Goal: Task Accomplishment & Management: Manage account settings

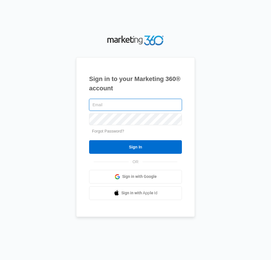
click at [134, 107] on input "text" at bounding box center [135, 105] width 93 height 12
type input "[EMAIL_ADDRESS][DOMAIN_NAME]"
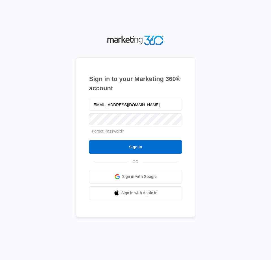
click at [89, 140] on input "Sign In" at bounding box center [135, 147] width 93 height 14
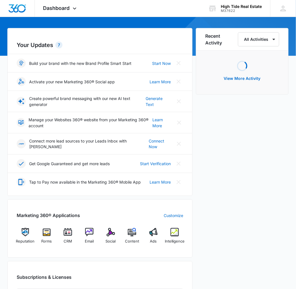
scroll to position [94, 0]
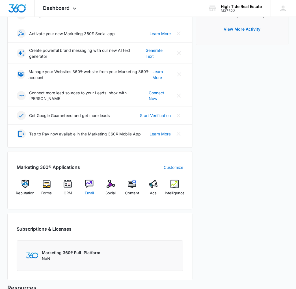
click at [84, 187] on div "Email" at bounding box center [89, 190] width 17 height 20
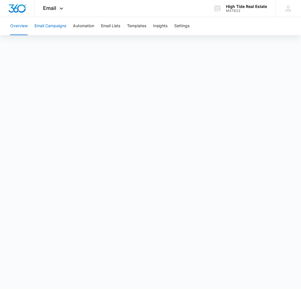
click at [54, 30] on button "Email Campaigns" at bounding box center [51, 26] width 32 height 18
click at [83, 29] on button "Automation" at bounding box center [83, 26] width 21 height 18
click at [184, 24] on button "Settings" at bounding box center [181, 26] width 15 height 18
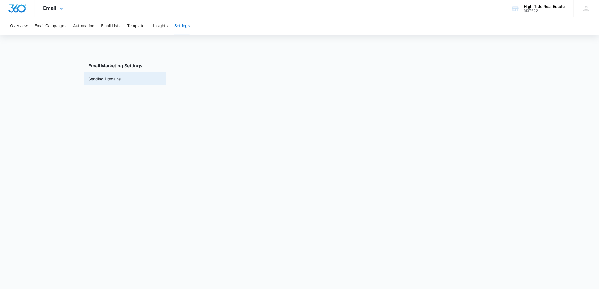
click at [16, 6] on img "Dashboard" at bounding box center [17, 8] width 18 height 8
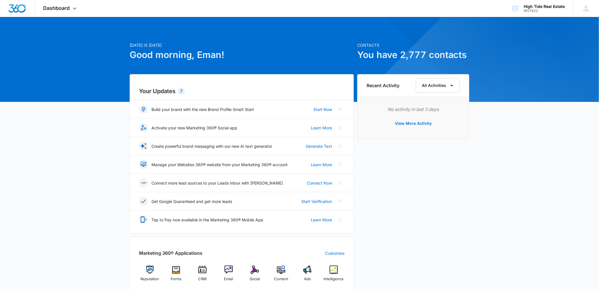
click at [17, 7] on img "Dashboard" at bounding box center [17, 8] width 18 height 8
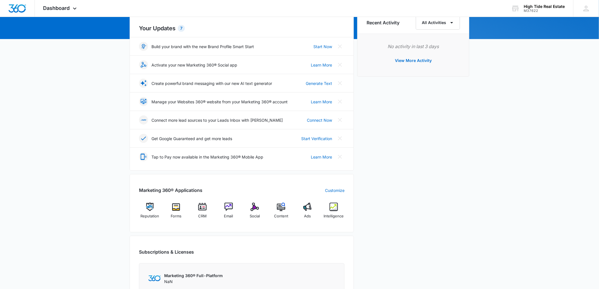
scroll to position [126, 0]
